Goal: Check status: Check status

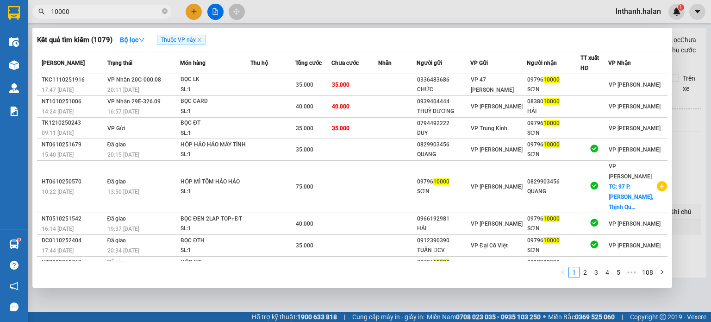
click at [339, 9] on div at bounding box center [355, 161] width 711 height 322
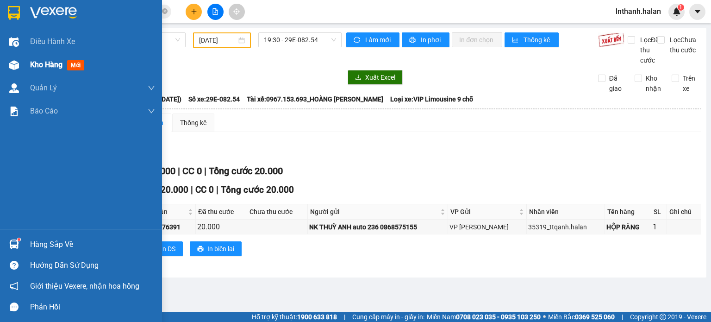
click at [63, 72] on div "Kho hàng mới" at bounding box center [92, 64] width 125 height 23
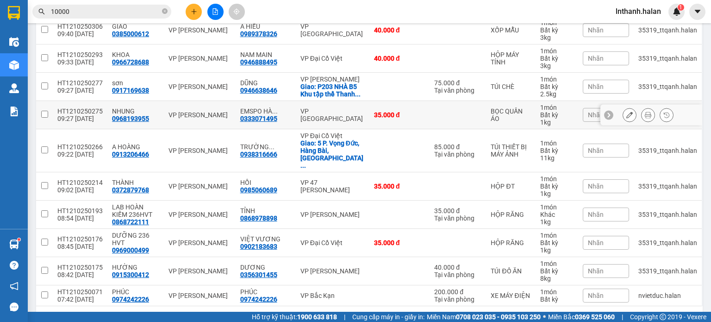
scroll to position [252, 0]
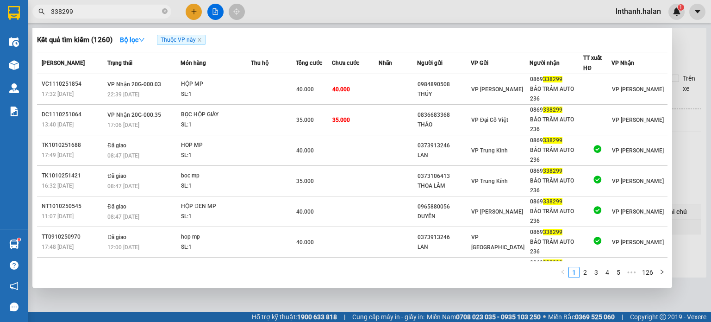
click at [379, 6] on div at bounding box center [355, 161] width 711 height 322
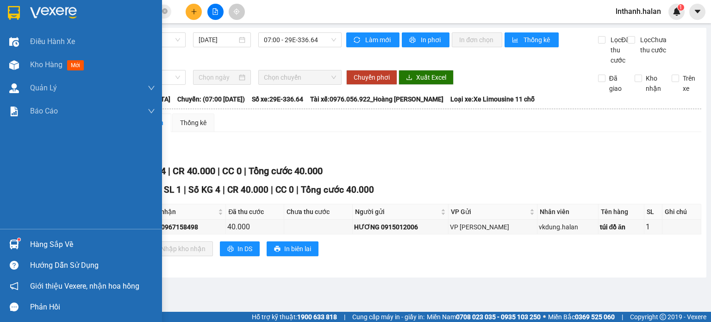
click at [47, 240] on div "Hàng sắp về" at bounding box center [92, 244] width 125 height 14
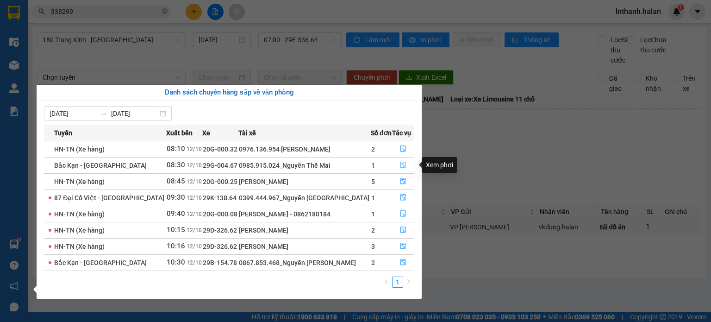
click at [403, 164] on icon "file-done" at bounding box center [403, 164] width 6 height 6
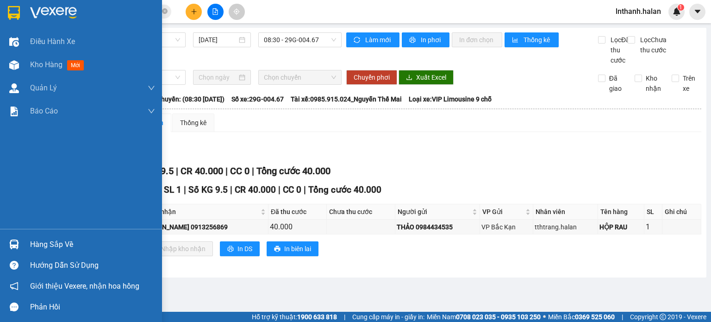
click at [46, 241] on div "Hàng sắp về" at bounding box center [92, 244] width 125 height 14
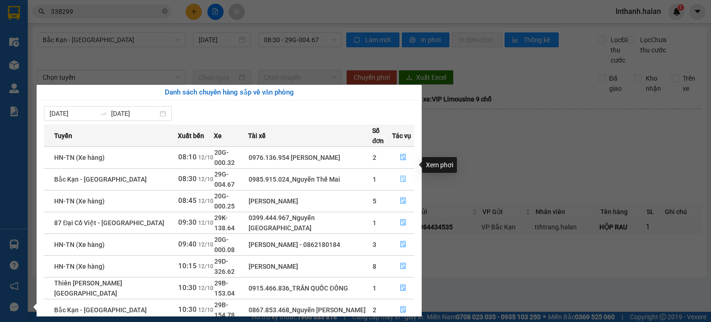
click at [402, 175] on icon "file-done" at bounding box center [403, 178] width 6 height 6
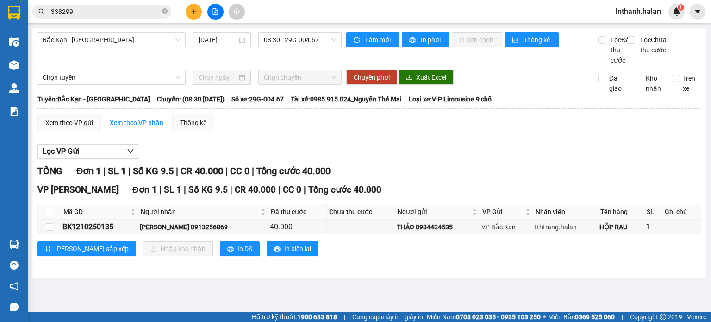
drag, startPoint x: 676, startPoint y: 88, endPoint x: 668, endPoint y: 86, distance: 8.2
click at [675, 82] on input "Trên xe" at bounding box center [674, 77] width 7 height 7
checkbox input "true"
click at [358, 39] on icon "sync" at bounding box center [356, 40] width 6 height 6
click at [140, 11] on input "338299" at bounding box center [105, 11] width 109 height 10
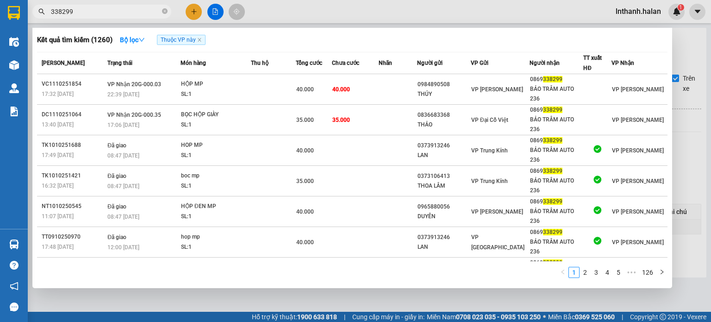
click at [140, 11] on input "338299" at bounding box center [105, 11] width 109 height 10
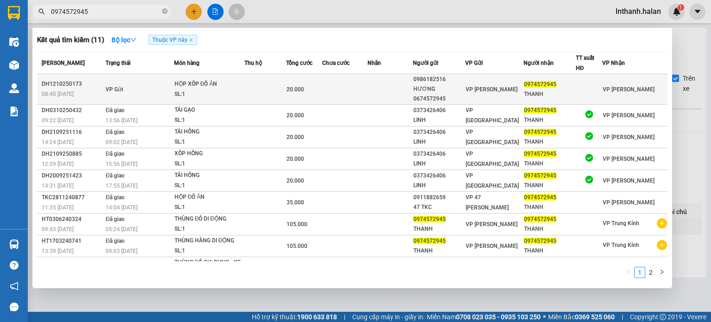
type input "0974572945"
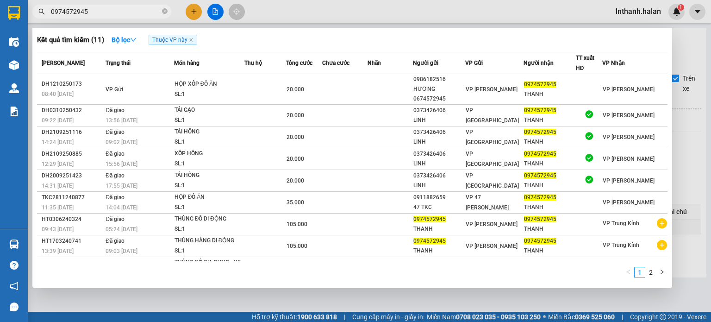
drag, startPoint x: 224, startPoint y: 95, endPoint x: 234, endPoint y: 42, distance: 54.5
click at [234, 42] on div "Kết quả tìm kiếm ( 11 ) Bộ lọc Thuộc VP này" at bounding box center [352, 39] width 630 height 15
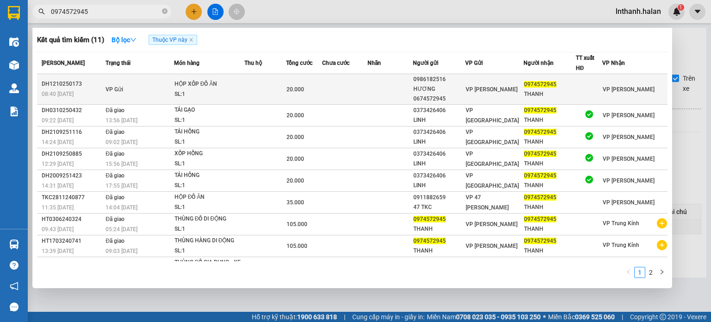
click at [212, 87] on div "HỘP XỐP ĐỒ ĂN" at bounding box center [208, 84] width 69 height 10
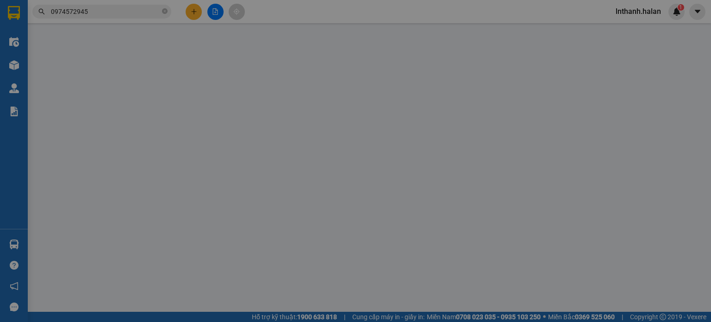
type input "0986182516"
type input "HƯƠNG 0674572945"
type input "0974572945"
type input "THANH"
type input "0"
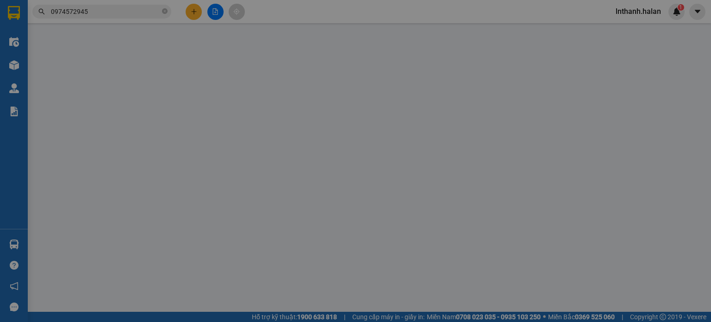
type input "20.000"
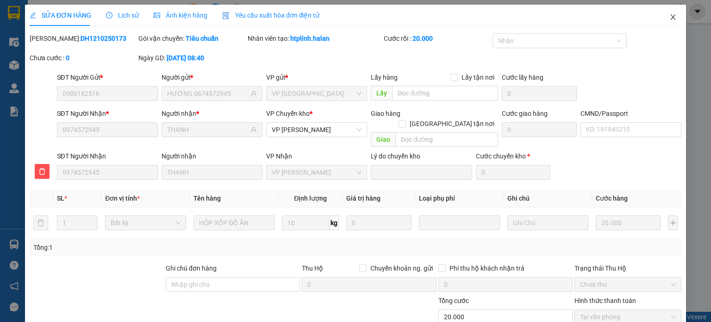
click at [669, 17] on icon "close" at bounding box center [672, 16] width 7 height 7
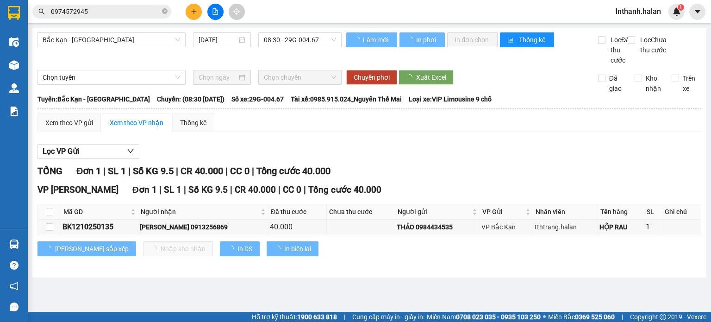
click at [124, 15] on input "0974572945" at bounding box center [105, 11] width 109 height 10
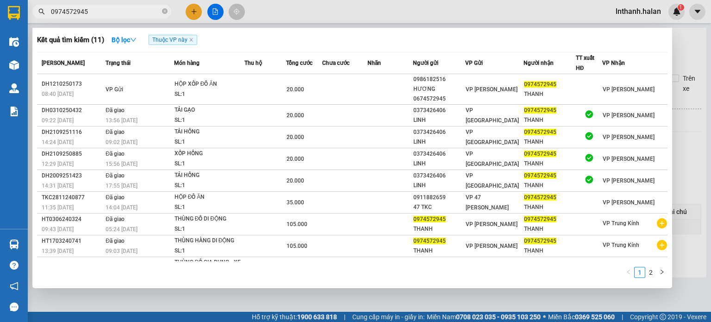
click at [348, 9] on div at bounding box center [355, 161] width 711 height 322
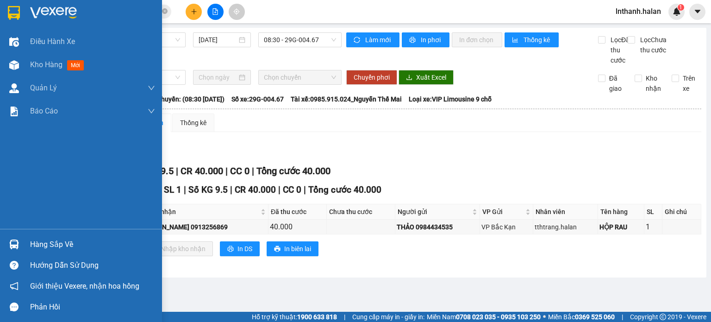
click at [61, 242] on div "Hàng sắp về" at bounding box center [92, 244] width 125 height 14
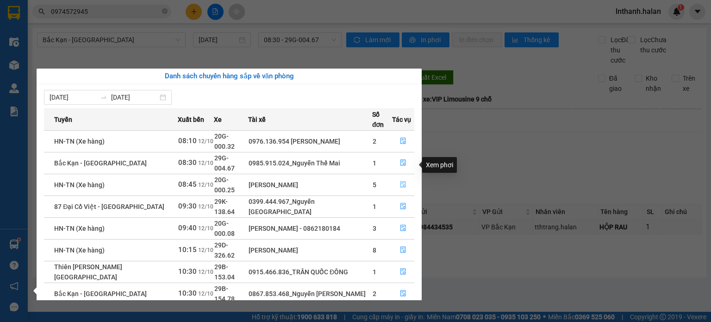
click at [400, 181] on icon "file-done" at bounding box center [403, 184] width 6 height 6
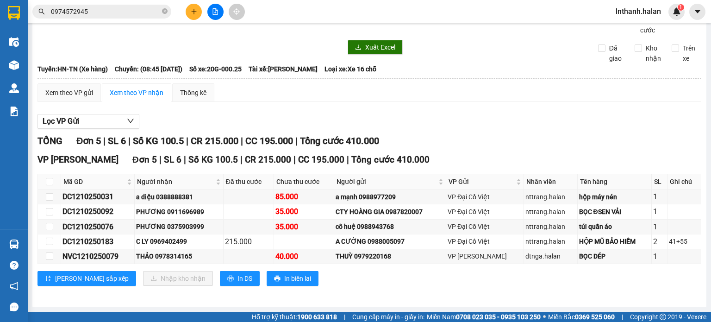
scroll to position [39, 0]
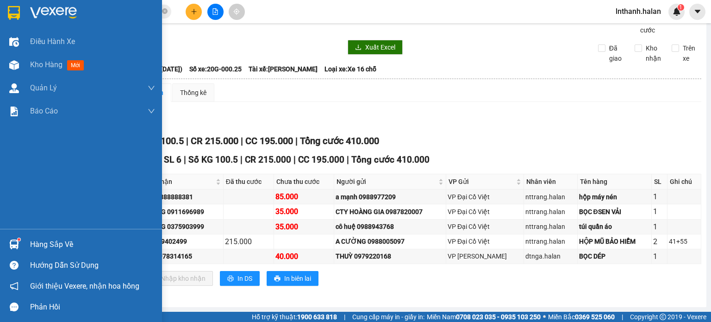
click at [49, 244] on div "Hàng sắp về" at bounding box center [92, 244] width 125 height 14
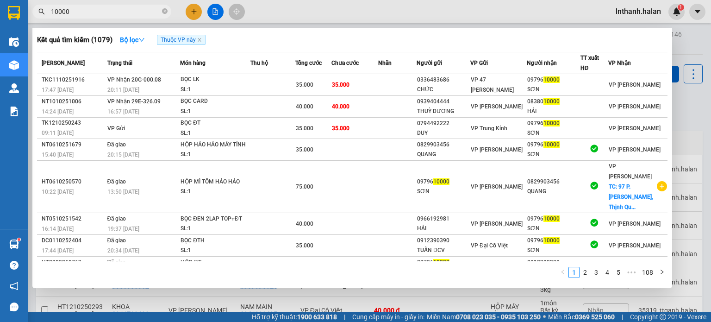
click at [96, 16] on input "10000" at bounding box center [105, 11] width 109 height 10
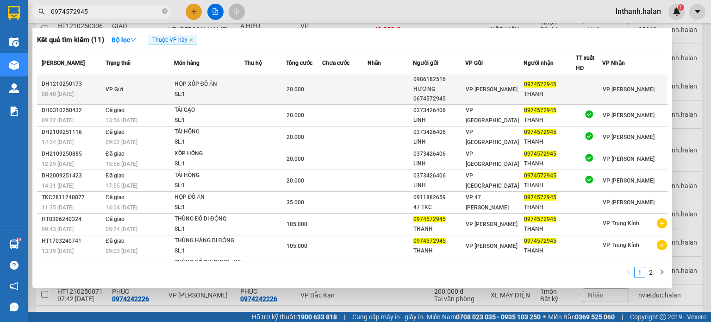
type input "0974572945"
click at [156, 90] on td "VP Gửi" at bounding box center [138, 89] width 70 height 31
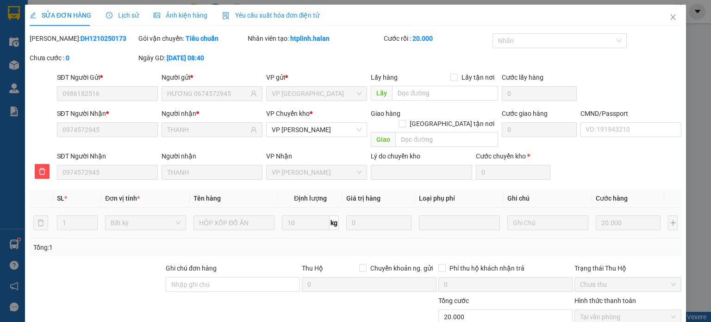
type input "0986182516"
type input "HƯƠNG 0674572945"
type input "0974572945"
type input "THANH"
type input "0"
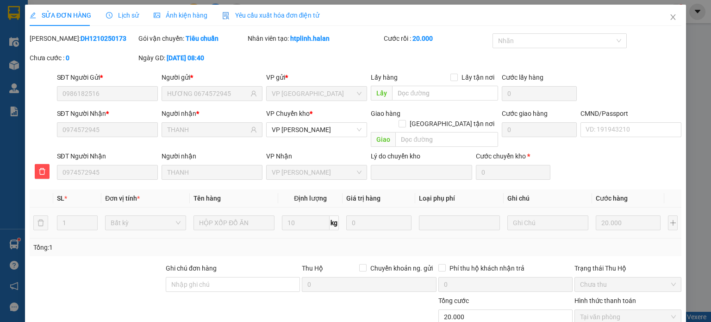
type input "20.000"
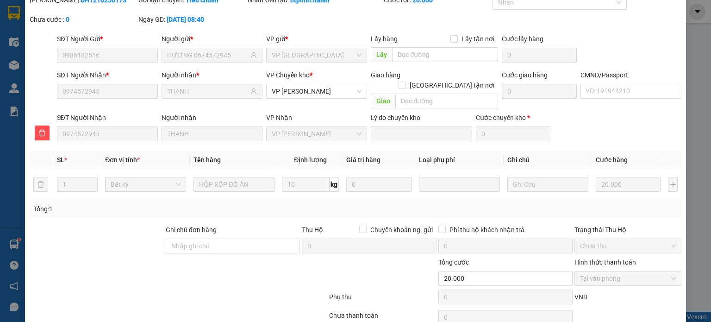
scroll to position [72, 0]
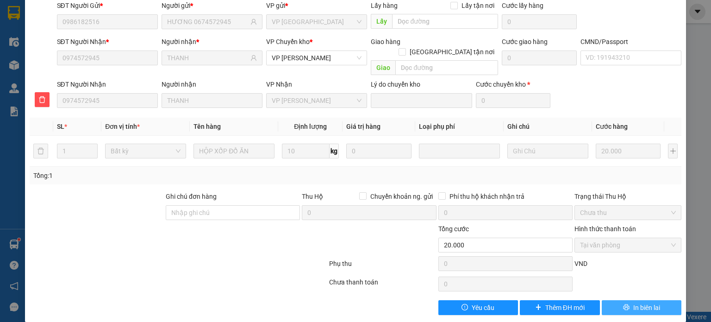
click at [636, 302] on span "In biên lai" at bounding box center [646, 307] width 27 height 10
